Goal: Task Accomplishment & Management: Complete application form

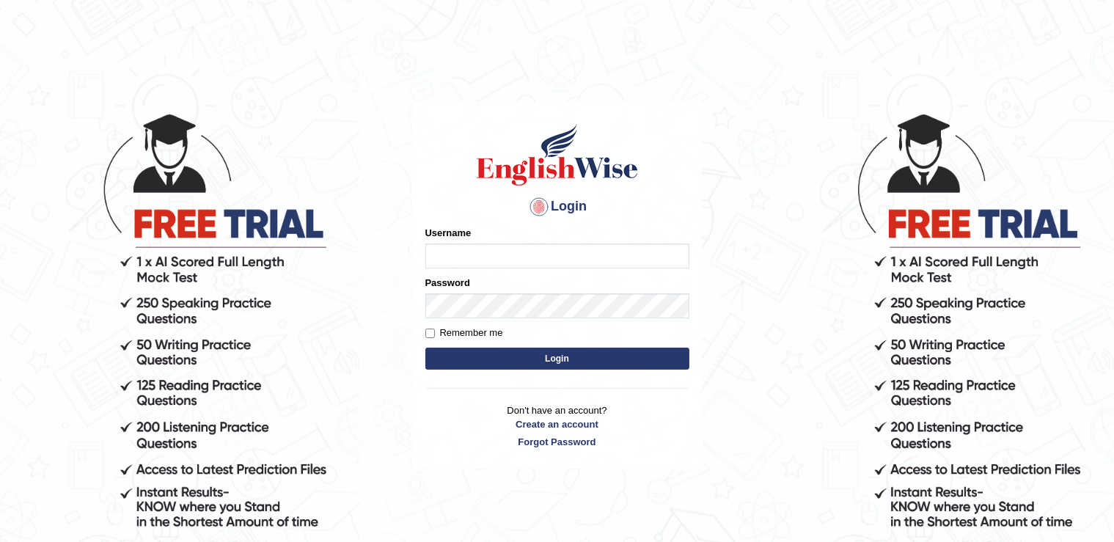
click at [482, 254] on input "Username" at bounding box center [558, 256] width 264 height 25
click at [565, 423] on p "Don't have an account? Create an account Forgot Password" at bounding box center [558, 426] width 264 height 45
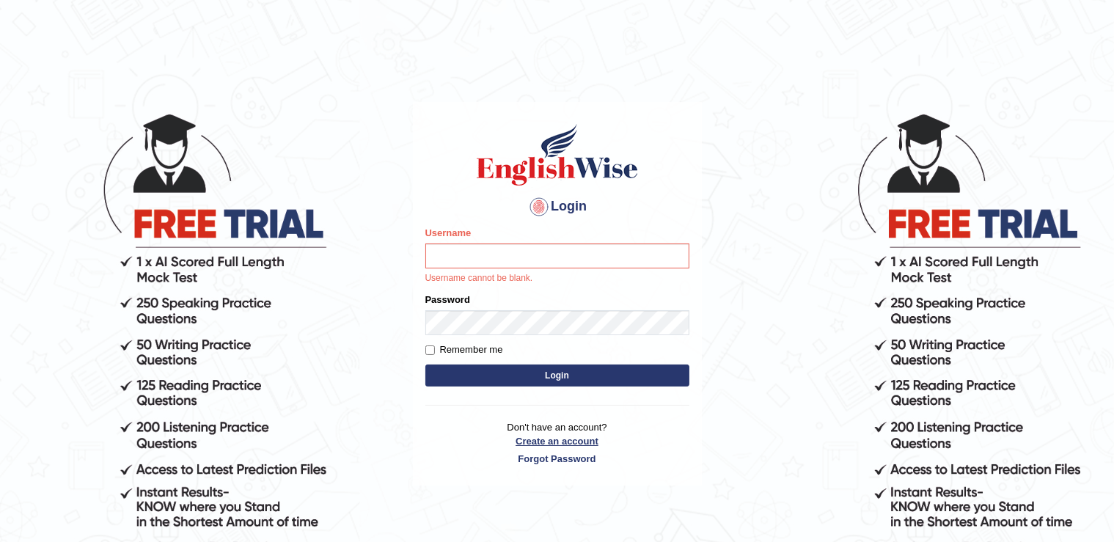
click at [574, 443] on link "Create an account" at bounding box center [558, 441] width 264 height 14
click at [552, 441] on link "Create an account" at bounding box center [558, 441] width 264 height 14
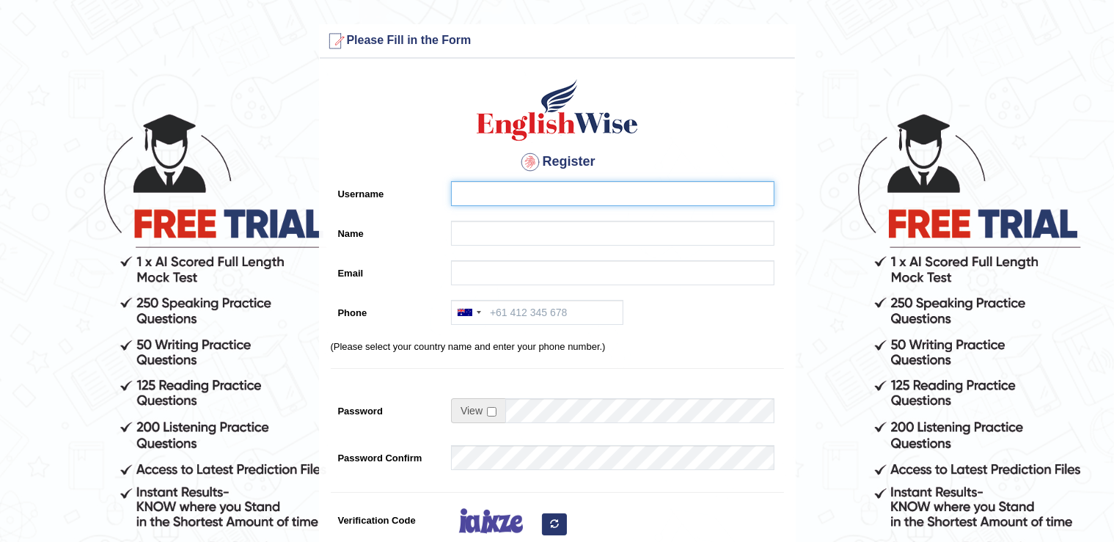
click at [520, 191] on input "Username" at bounding box center [613, 193] width 324 height 25
type input "Hassan"
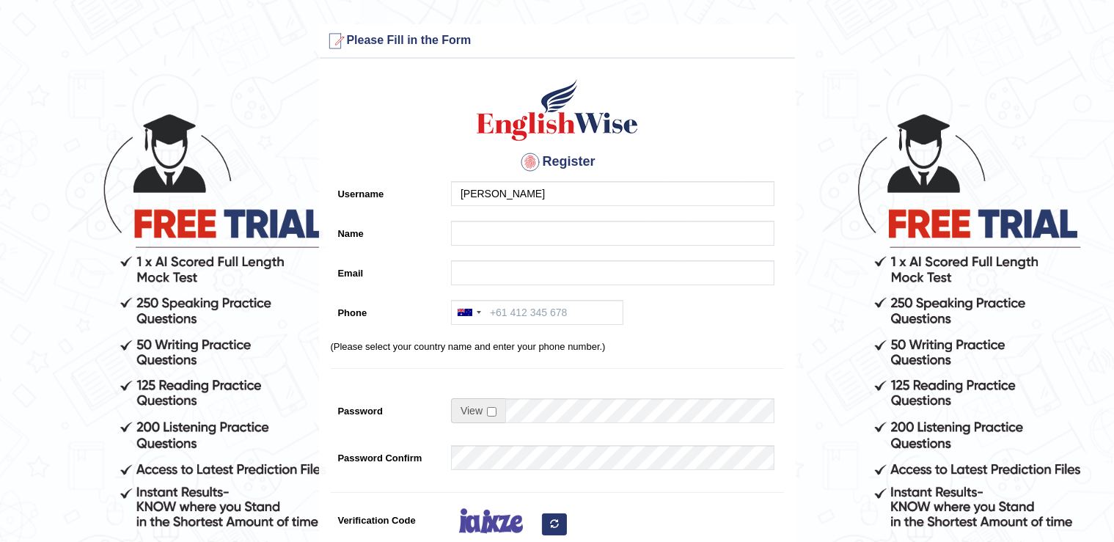
click at [386, 132] on div "Register Username Hassan Name Email Phone Australia +61 India (भारत) +91 New Ze…" at bounding box center [557, 372] width 475 height 613
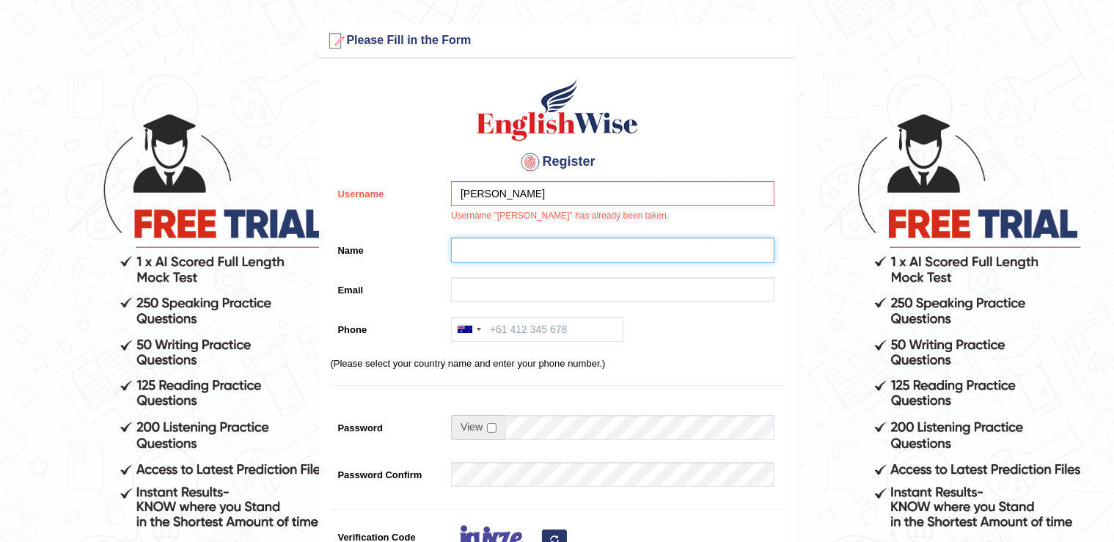
click at [492, 250] on input "Name" at bounding box center [613, 250] width 324 height 25
type input "[PERSON_NAME]"
click at [503, 302] on div at bounding box center [609, 293] width 331 height 32
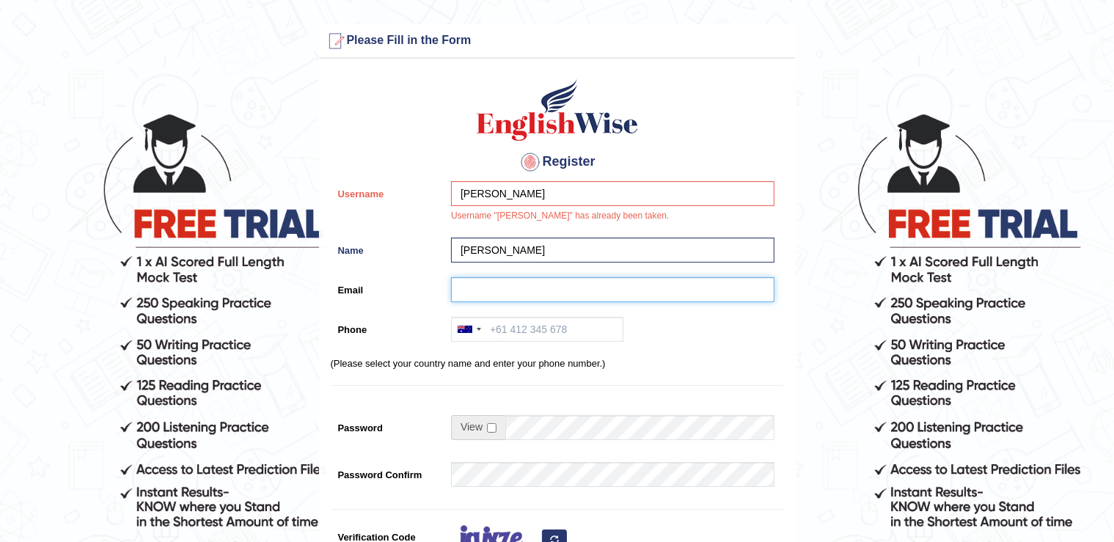
click at [518, 299] on input "Email" at bounding box center [613, 289] width 324 height 25
type input "hassanmehdi11@yahoo.com"
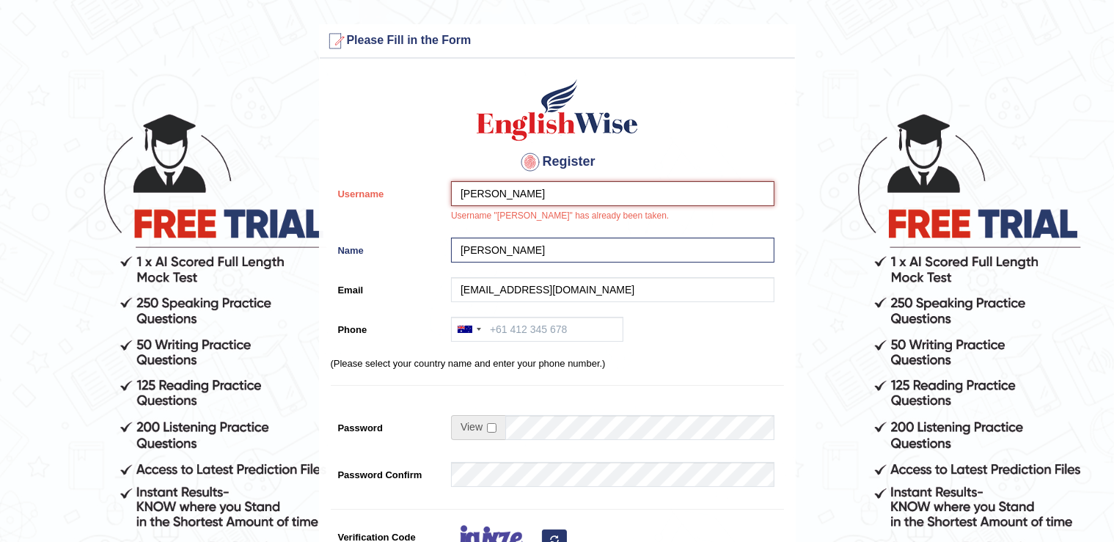
click at [518, 192] on input "Hassan" at bounding box center [613, 193] width 324 height 25
type input "Hassan11"
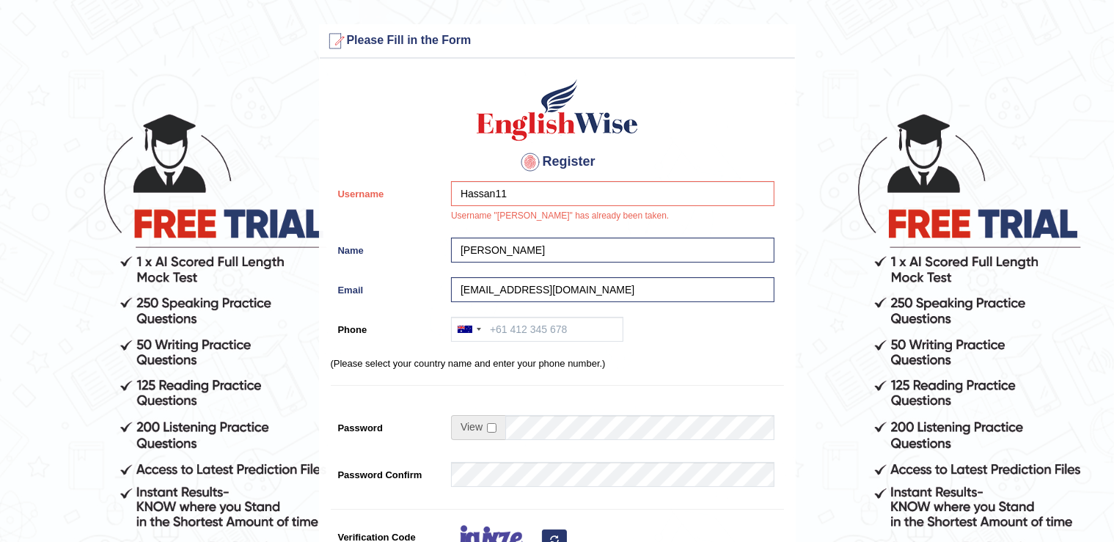
click at [387, 219] on div "Username Hassan11 Username "Hassan" has already been taken." at bounding box center [557, 205] width 453 height 49
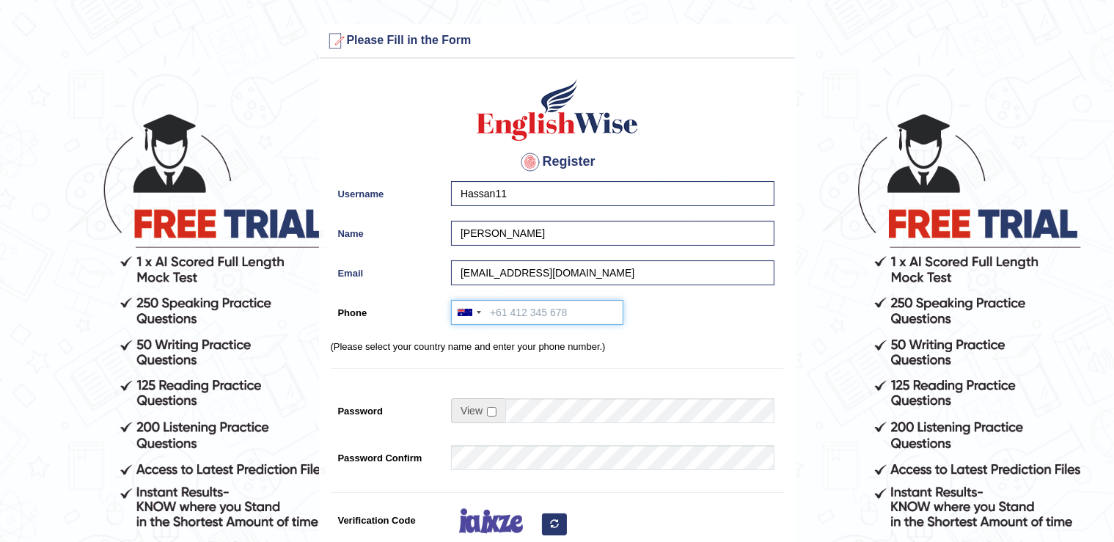
click at [559, 322] on input "Phone" at bounding box center [537, 312] width 172 height 25
type input "0403182926"
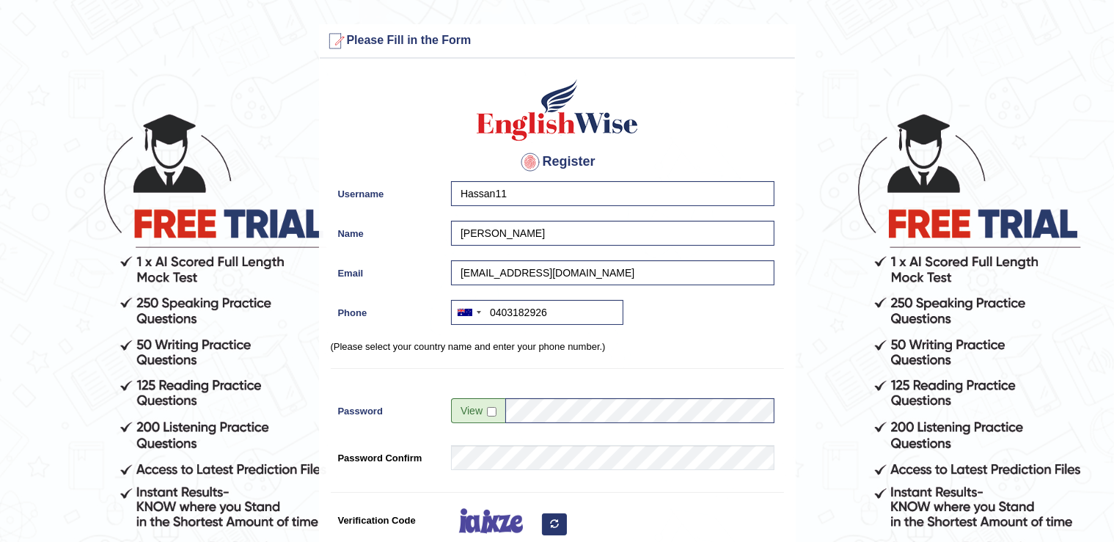
click at [817, 430] on form "Please fix the following errors: Please Fill in the Form Register Username Hass…" at bounding box center [557, 412] width 1110 height 776
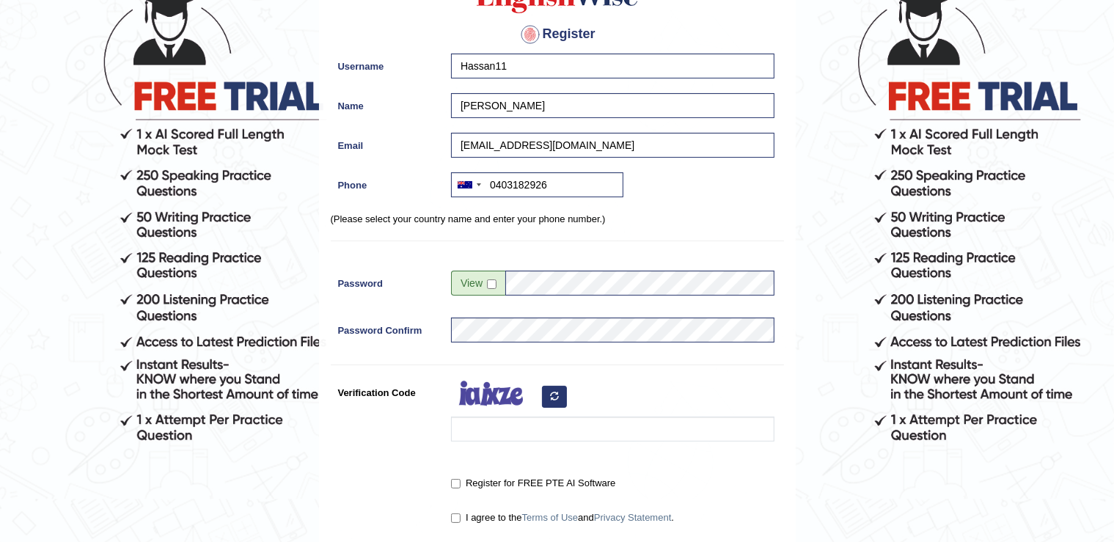
scroll to position [129, 0]
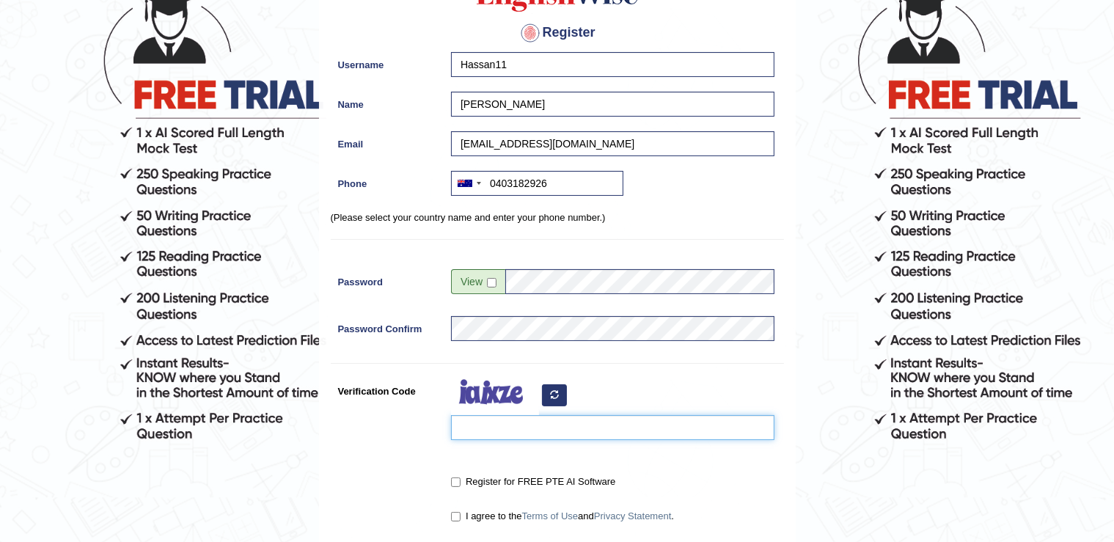
click at [532, 429] on input "Verification Code" at bounding box center [613, 427] width 324 height 25
type input "biwiqo"
click at [456, 484] on input "Register for FREE PTE AI Software" at bounding box center [456, 483] width 10 height 10
checkbox input "true"
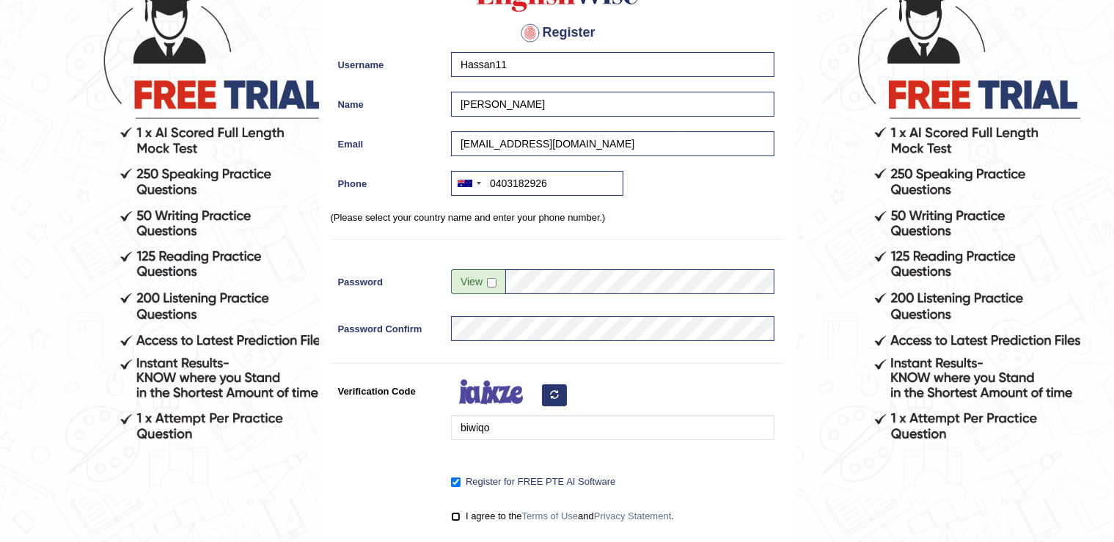
click at [453, 518] on input "I agree to the Terms of Use and Privacy Statement ." at bounding box center [456, 517] width 10 height 10
checkbox input "true"
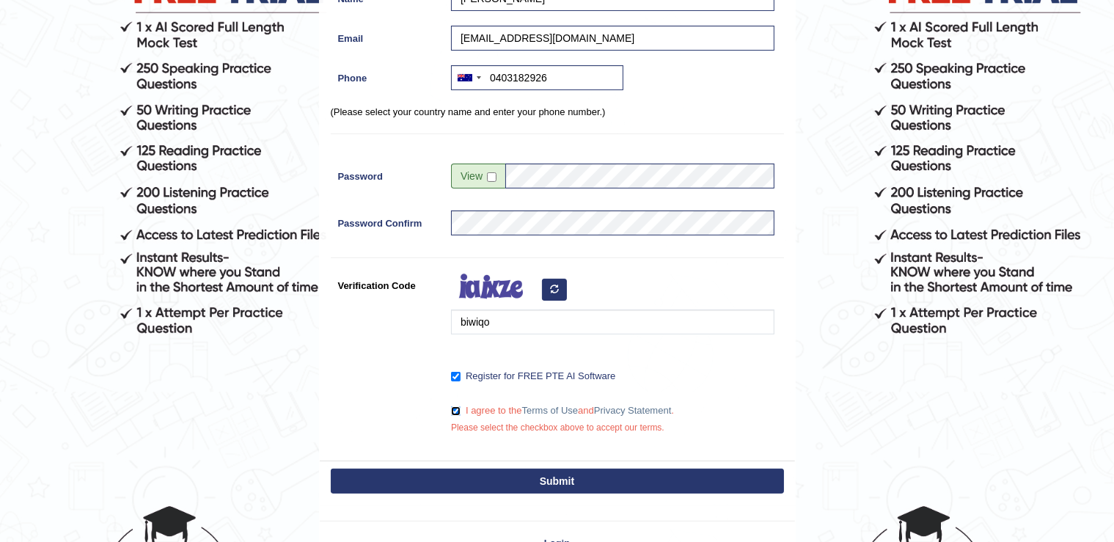
scroll to position [253, 0]
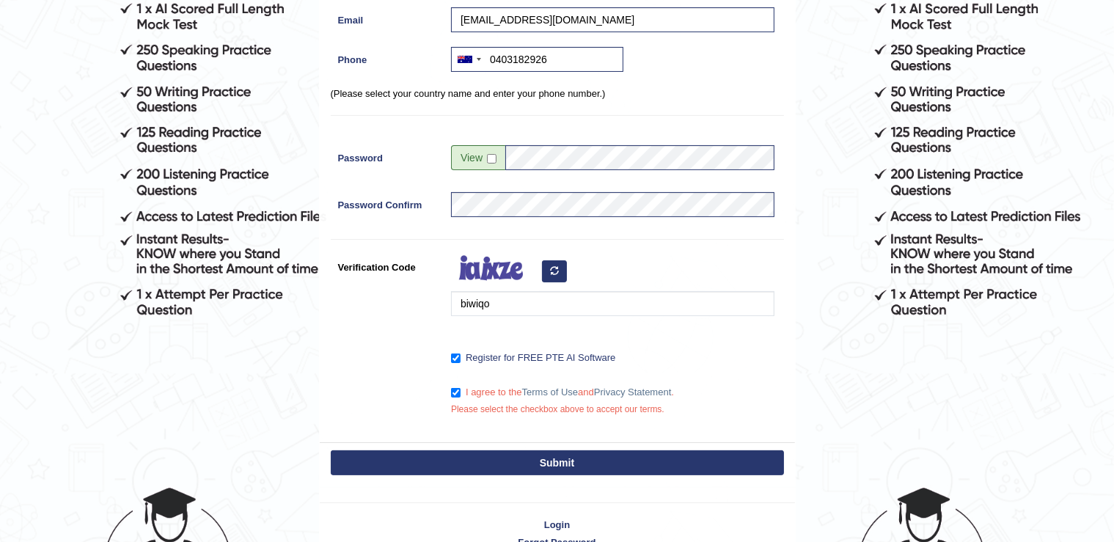
click at [492, 464] on button "Submit" at bounding box center [557, 462] width 453 height 25
type input "+61403182926"
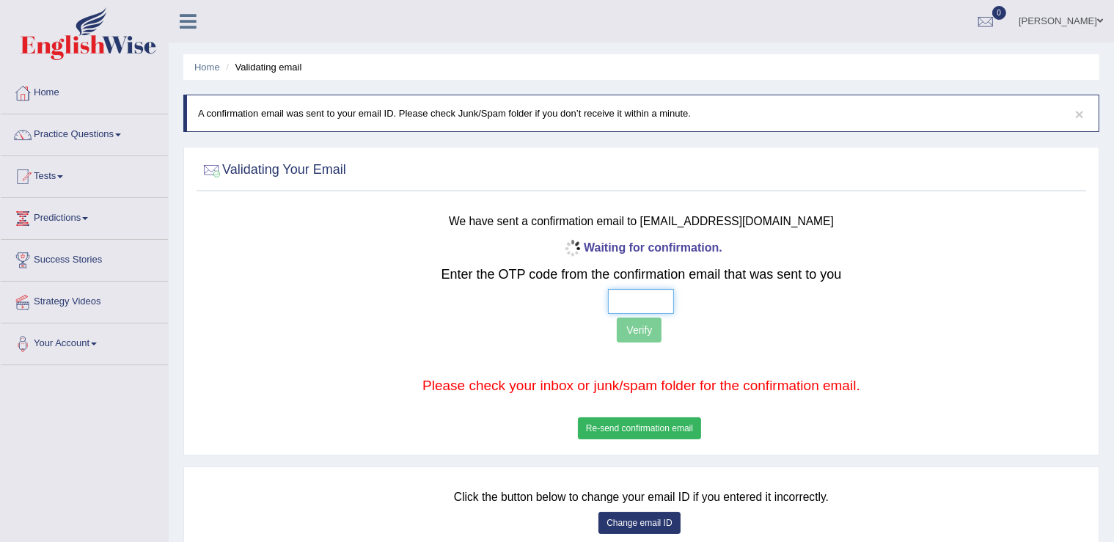
click at [618, 295] on input "text" at bounding box center [641, 301] width 66 height 25
type input "3 9 9 1"
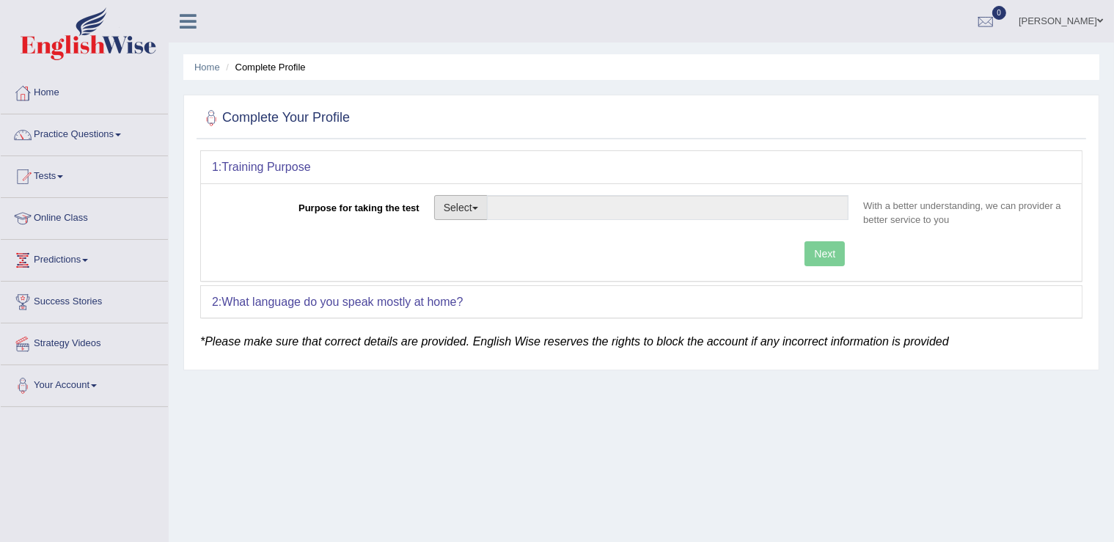
click at [477, 205] on button "Select" at bounding box center [461, 207] width 54 height 25
click at [489, 261] on link "Permanent Residency" at bounding box center [500, 258] width 131 height 19
type input "Permanent Residency"
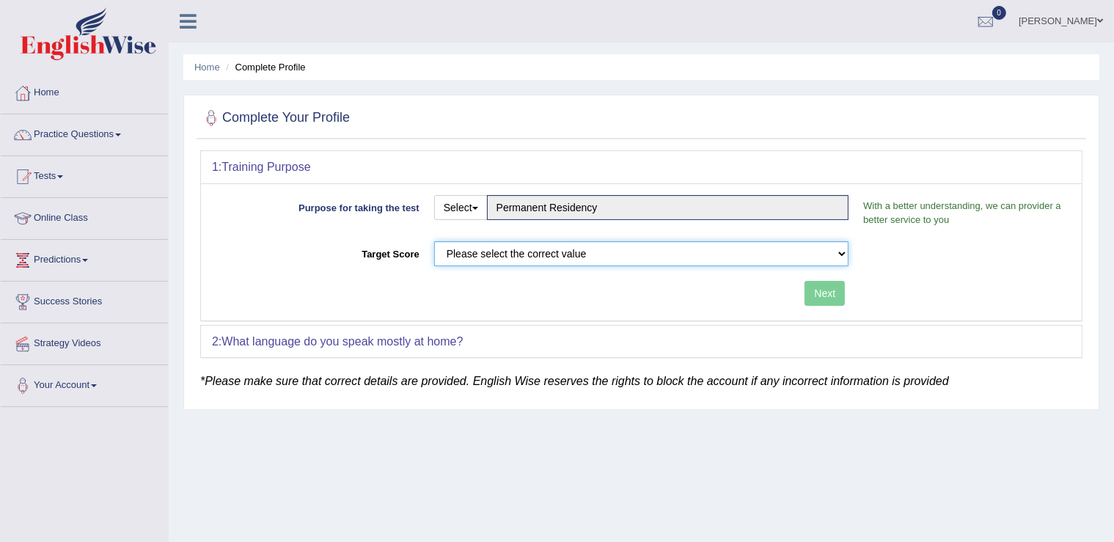
click at [434, 241] on select "Please select the correct value 50 (6 bands) 58 (6.5 bands) 65 (7 bands) 79 (8 …" at bounding box center [641, 253] width 415 height 25
select select "79"
click option "79 (8 bands)" at bounding box center [0, 0] width 0 height 0
click at [829, 300] on button "Next" at bounding box center [825, 293] width 40 height 25
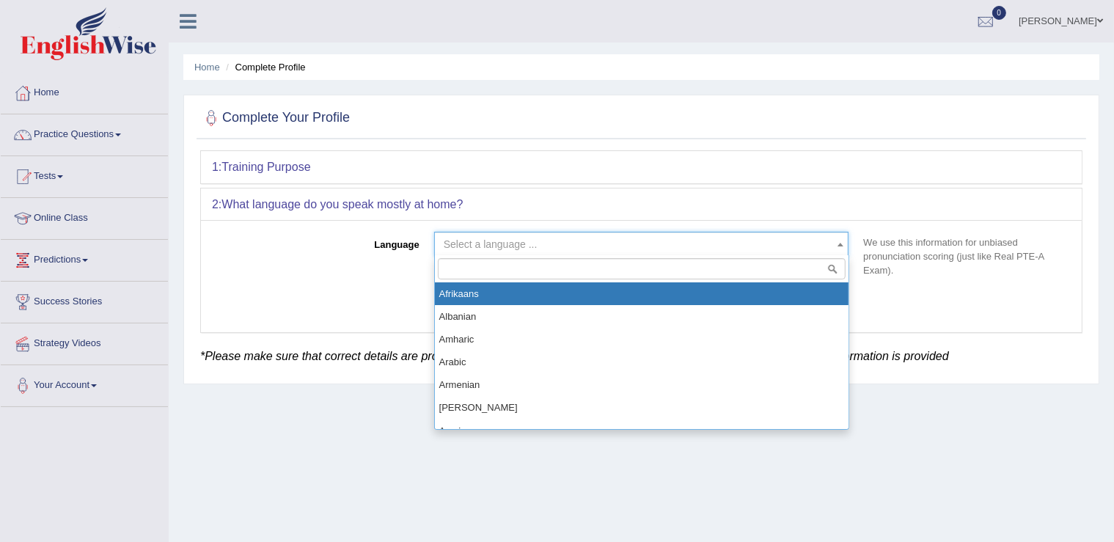
click at [699, 242] on span "Select a language ..." at bounding box center [637, 244] width 387 height 15
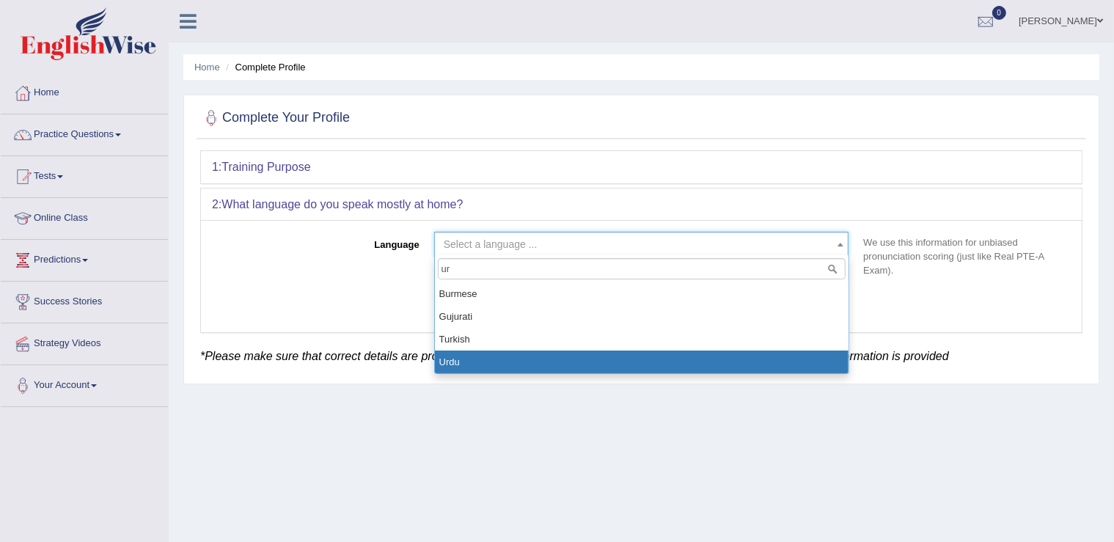
type input "ur"
select select "Urdu"
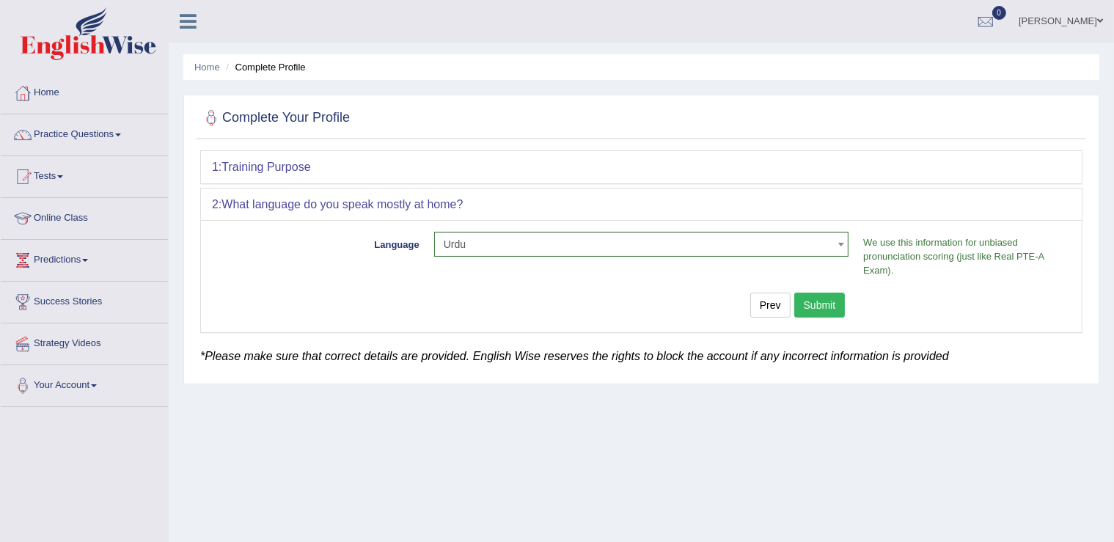
click at [833, 301] on button "Submit" at bounding box center [820, 305] width 51 height 25
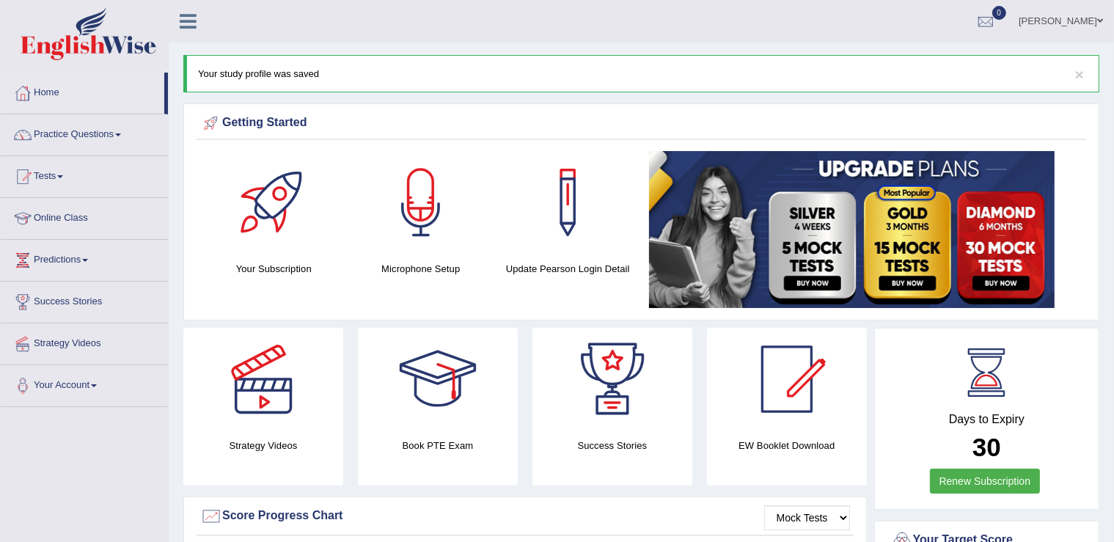
click at [427, 180] on div at bounding box center [421, 202] width 103 height 103
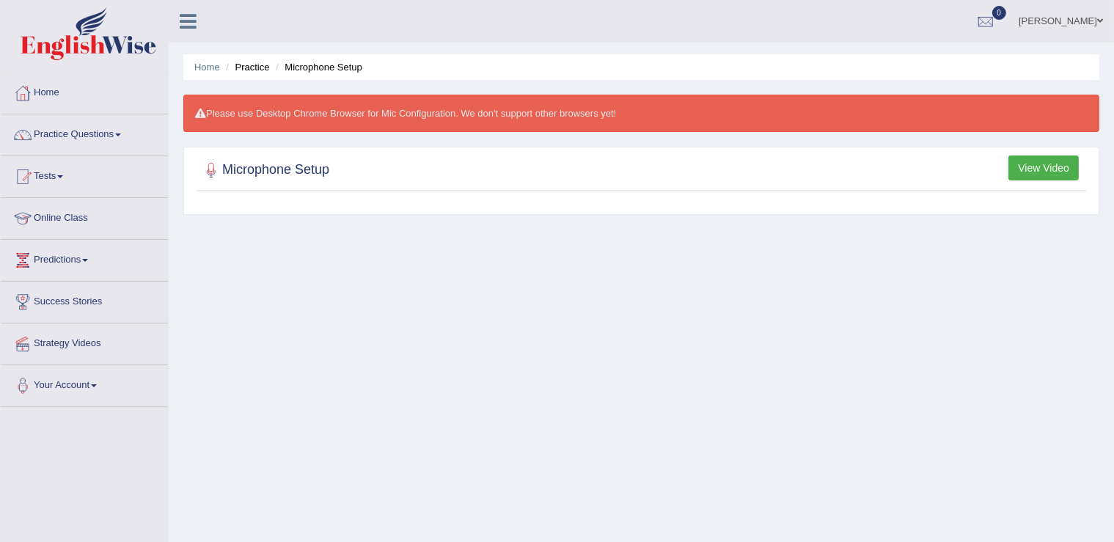
click at [359, 113] on div "Please use Desktop Chrome Browser for Mic Configuration. We don't support other…" at bounding box center [641, 113] width 916 height 37
